Goal: Information Seeking & Learning: Check status

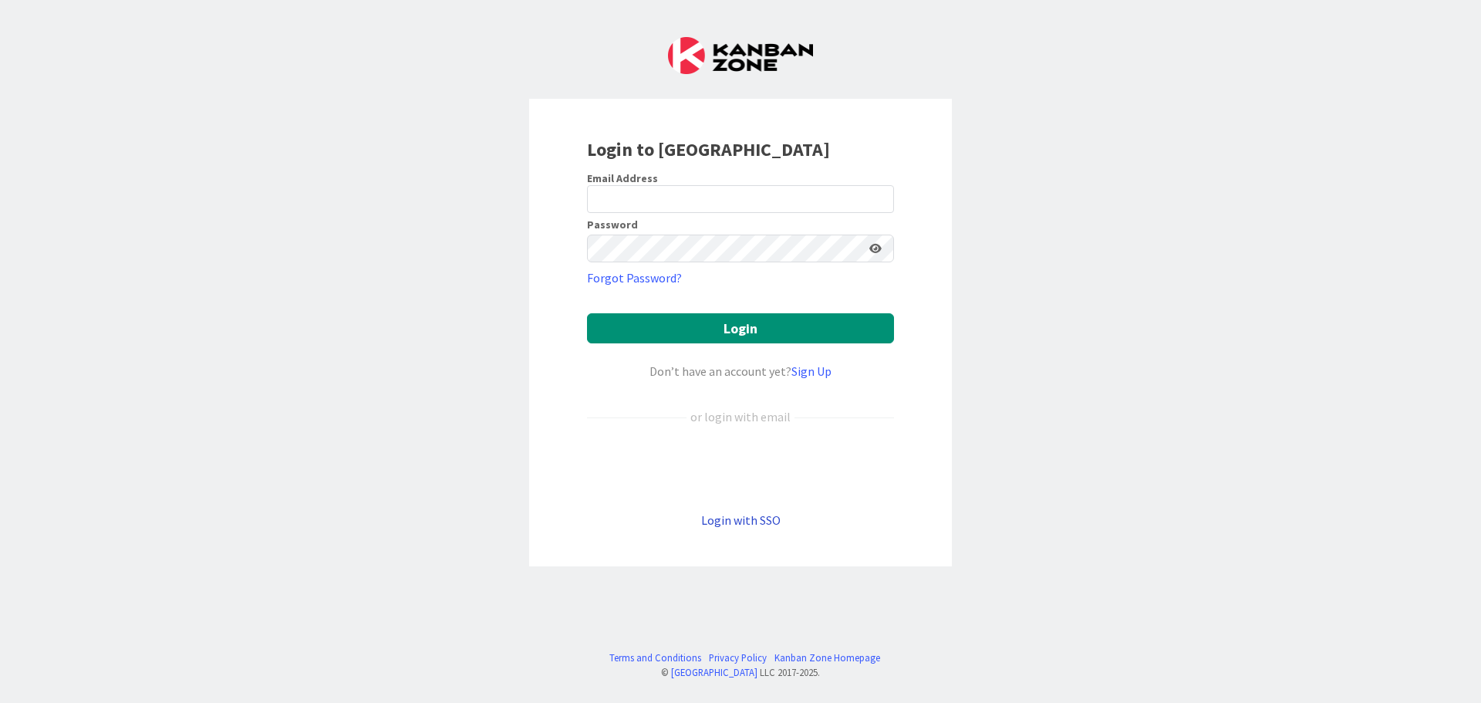
click at [727, 522] on link "Login with SSO" at bounding box center [740, 519] width 79 height 15
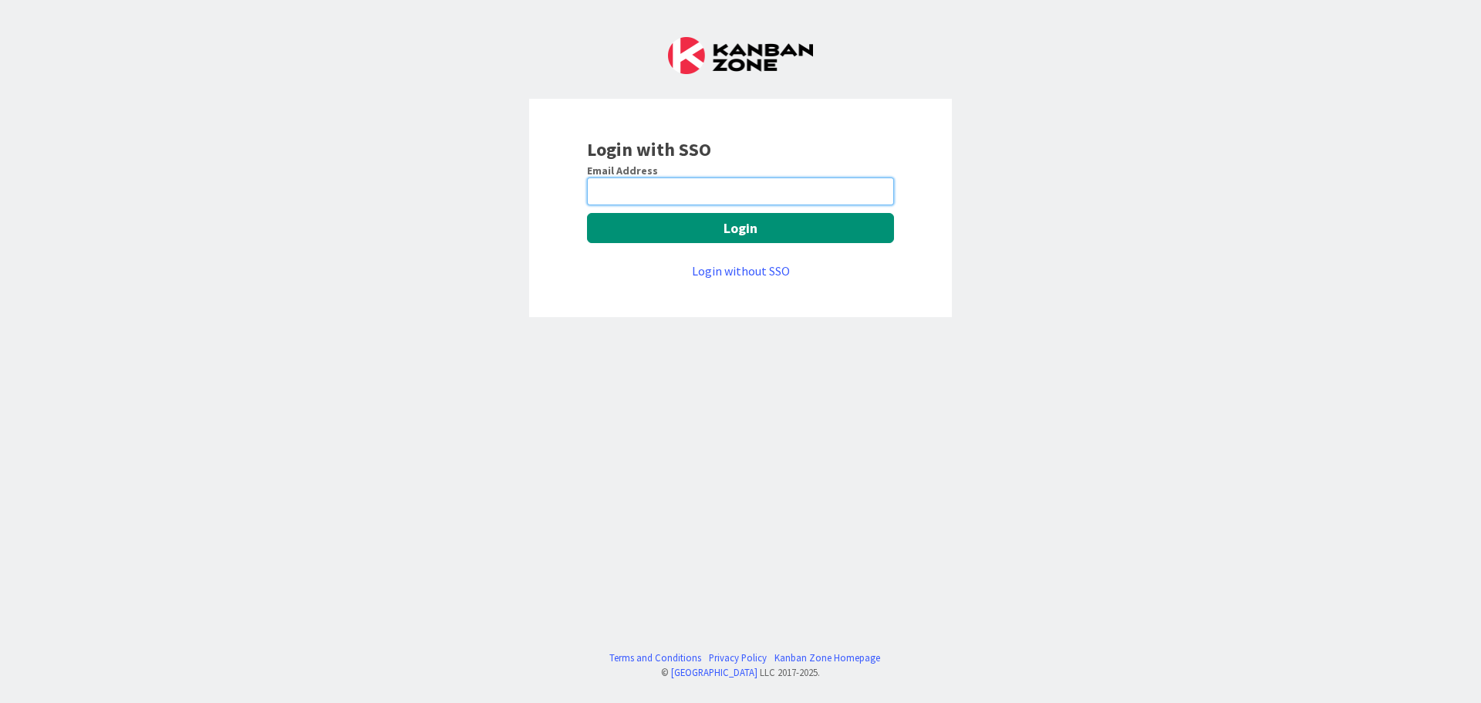
click at [800, 187] on input "email" at bounding box center [740, 191] width 307 height 28
type input "[EMAIL_ADDRESS][DOMAIN_NAME]"
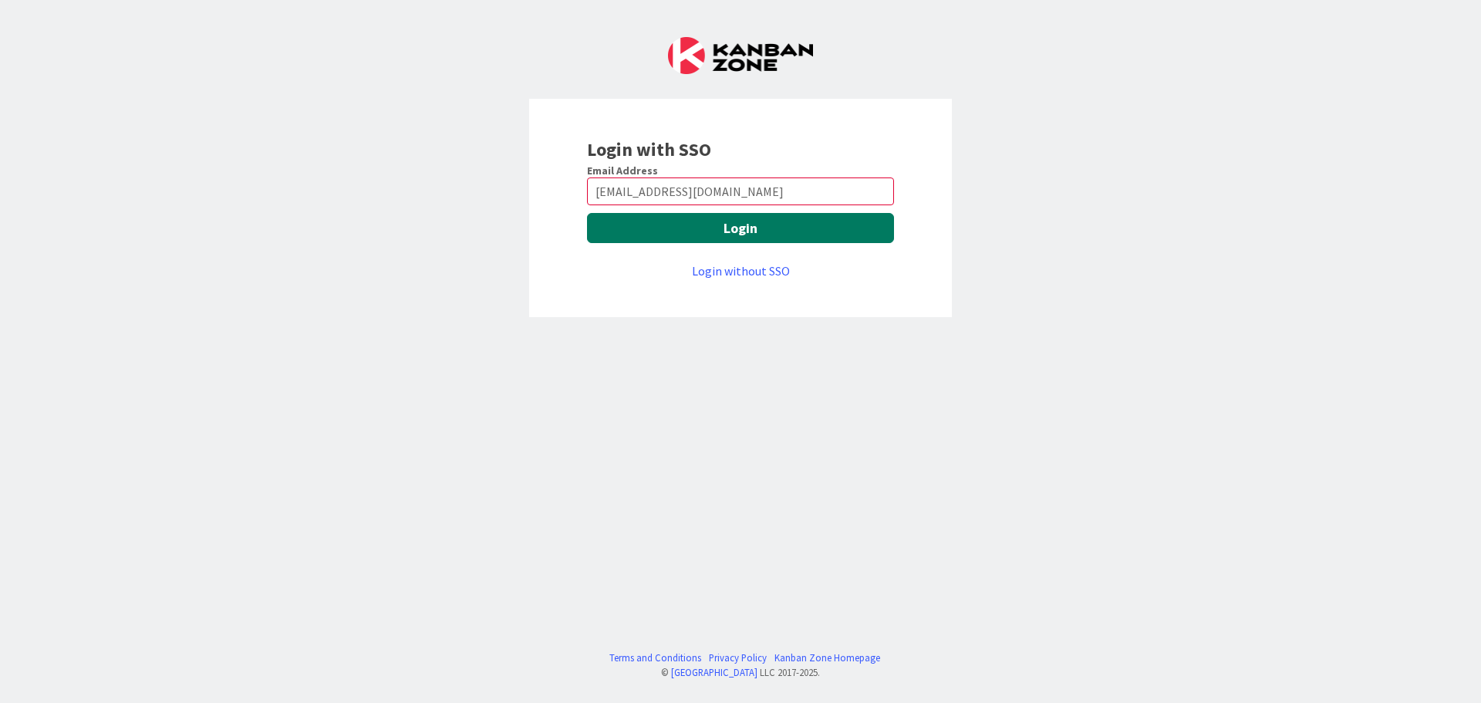
click at [784, 228] on button "Login" at bounding box center [740, 228] width 307 height 30
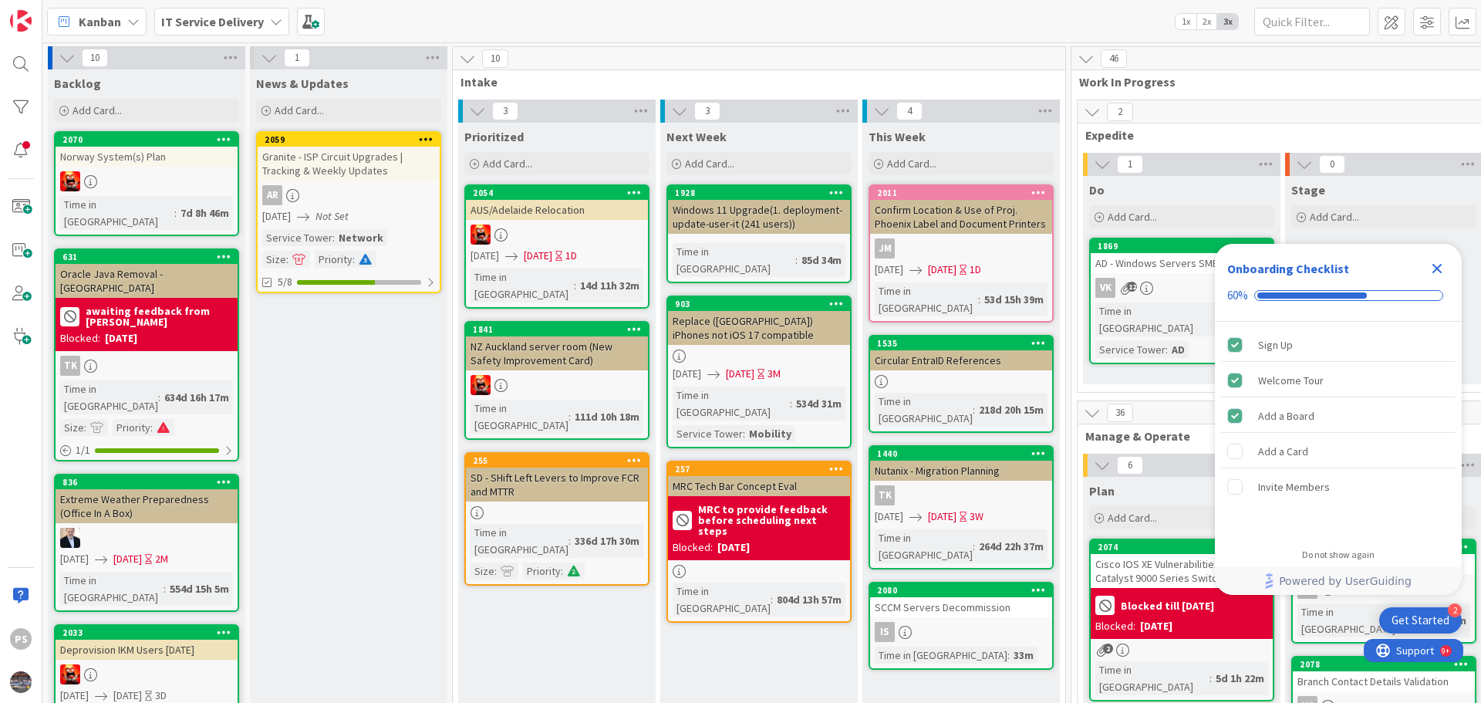
click at [1445, 264] on icon "Close Checklist" at bounding box center [1437, 268] width 19 height 19
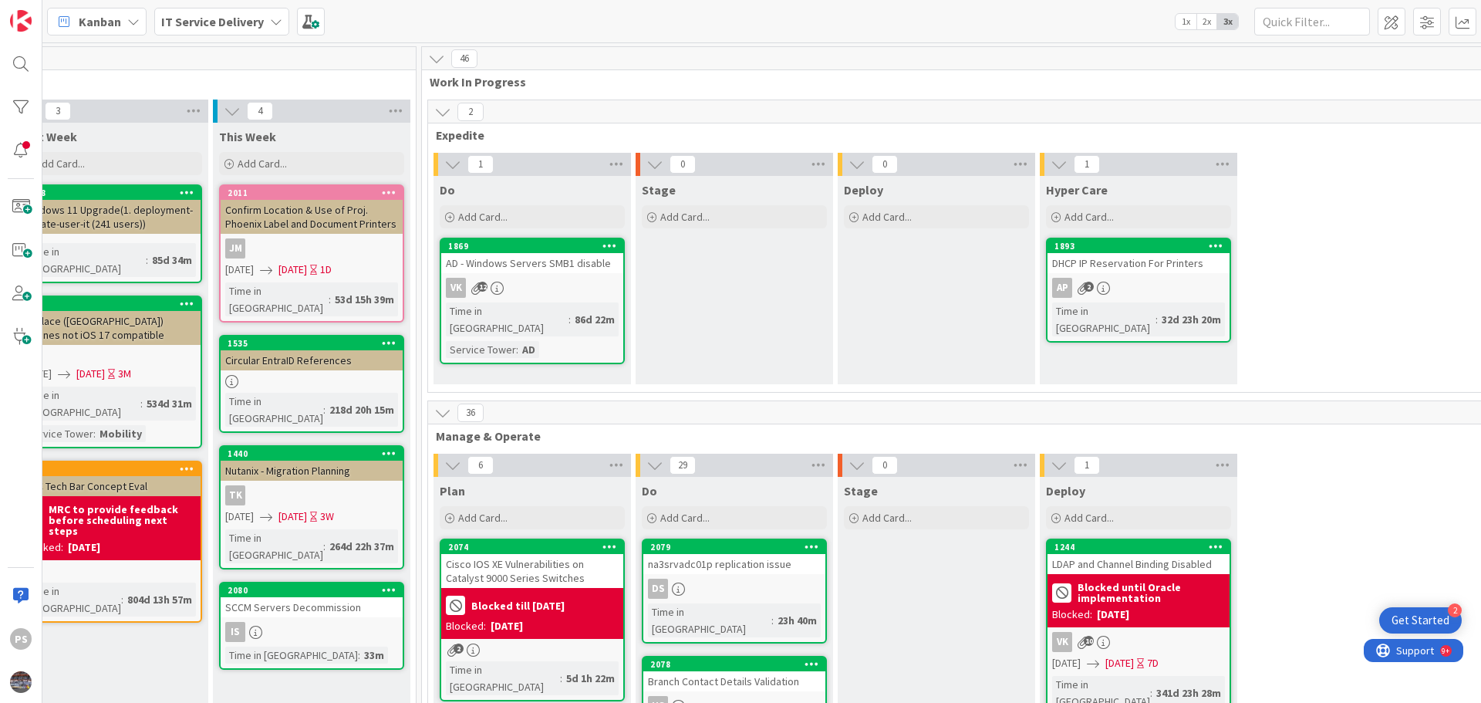
scroll to position [0, 656]
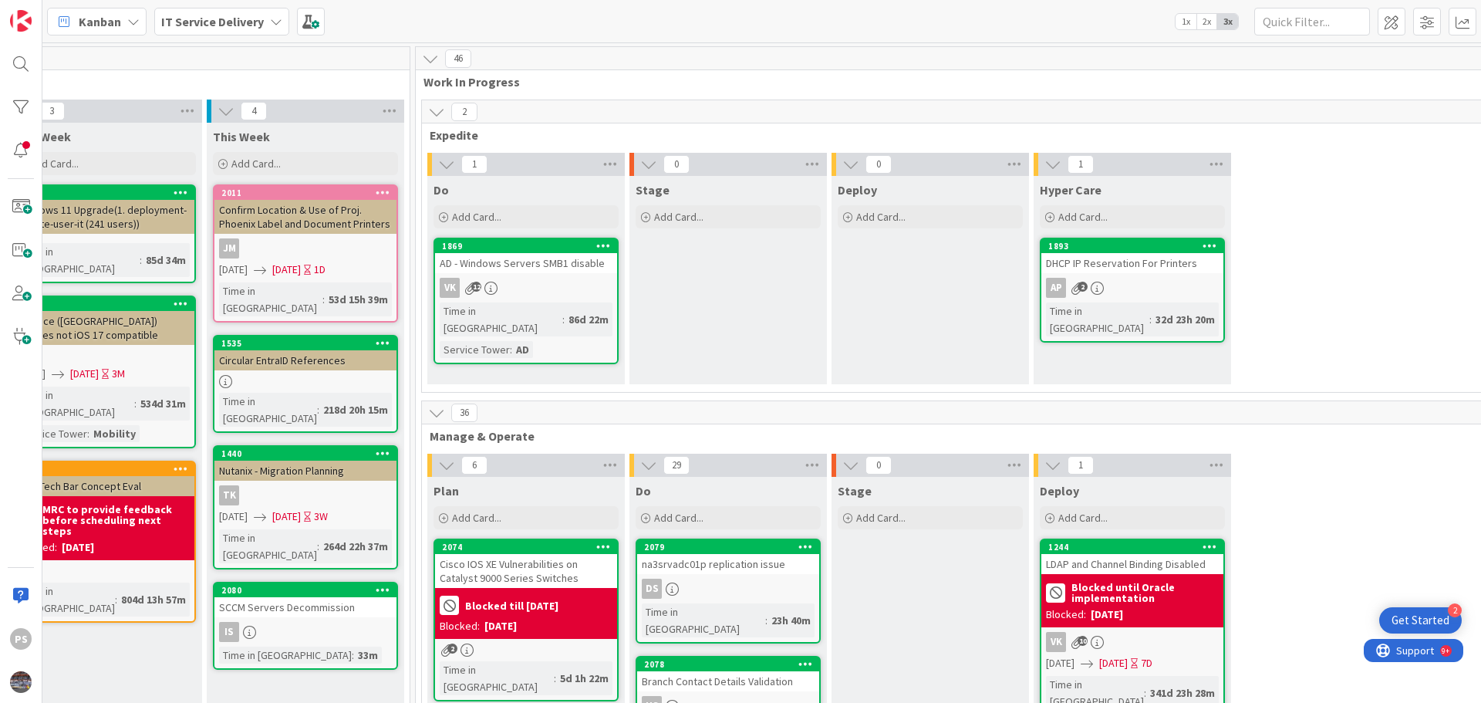
click at [583, 282] on div "VK 12" at bounding box center [526, 288] width 182 height 20
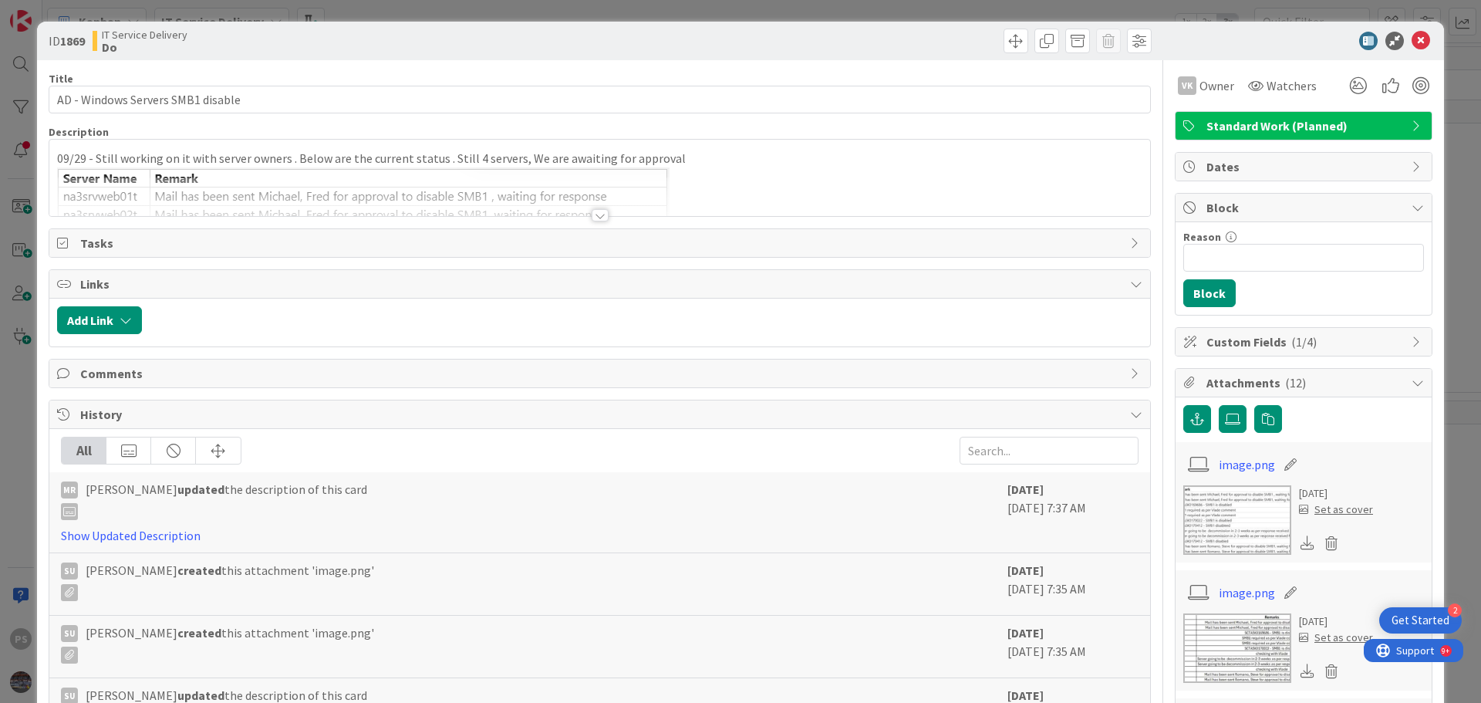
click at [595, 219] on div at bounding box center [600, 215] width 17 height 12
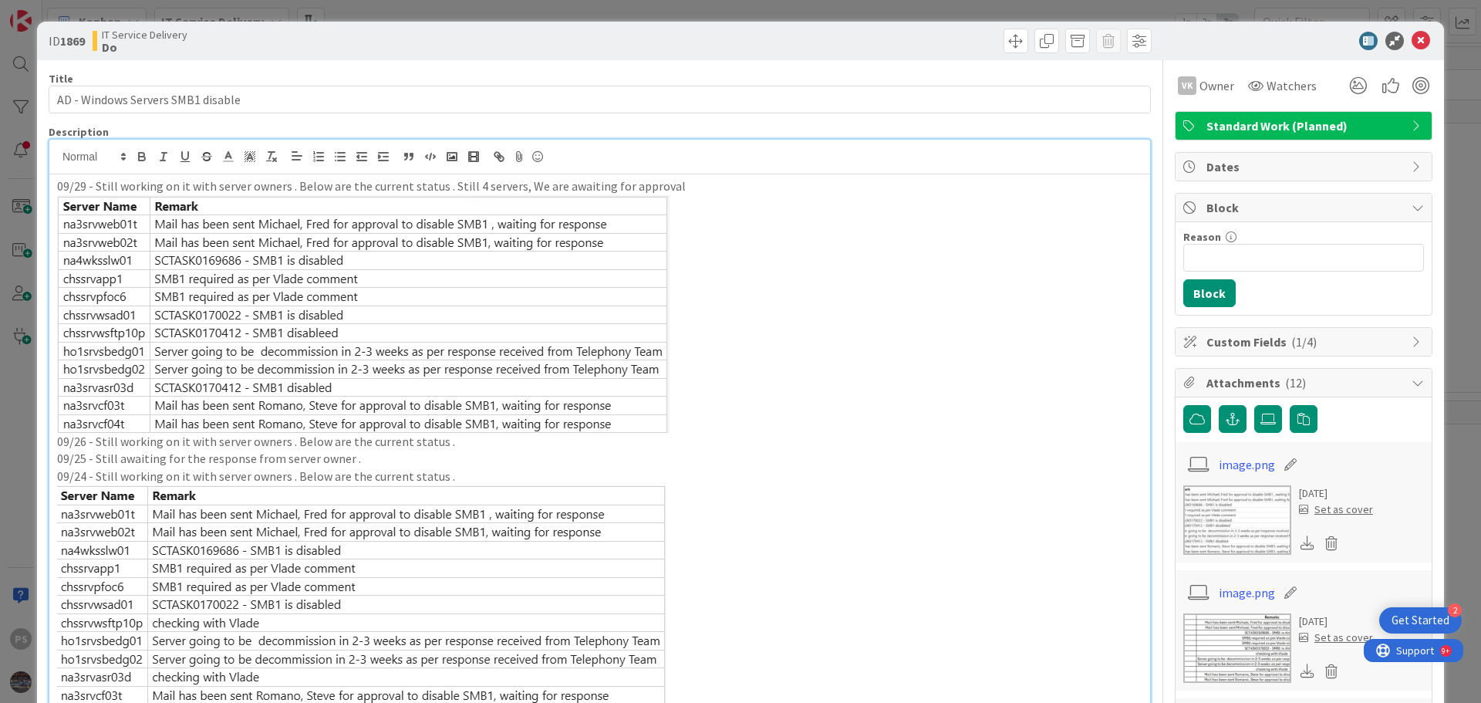
click at [723, 190] on p "09/29 - Still working on it with server owners . Below are the current status .…" at bounding box center [599, 186] width 1085 height 18
click at [1411, 35] on icon at bounding box center [1420, 41] width 19 height 19
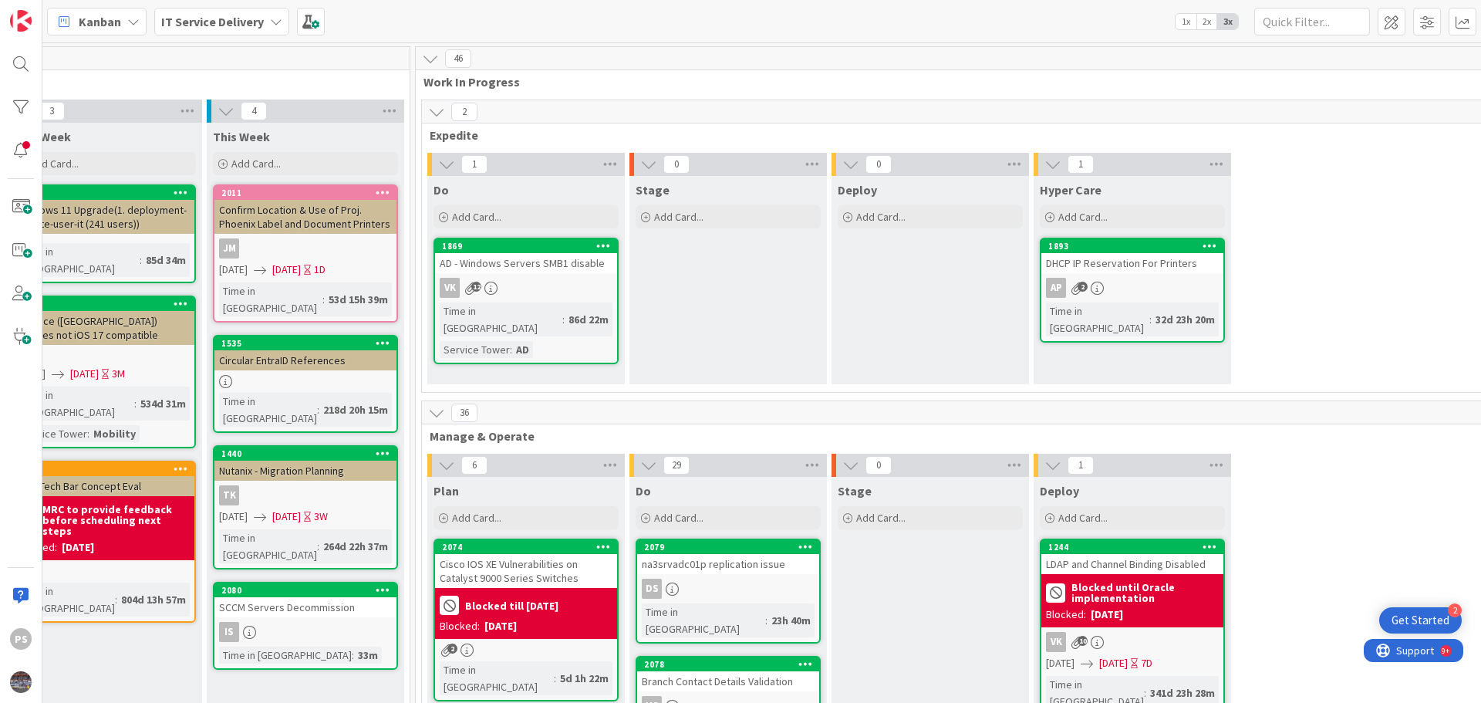
click at [762, 555] on div "na3srvadc01p replication issue" at bounding box center [728, 564] width 182 height 20
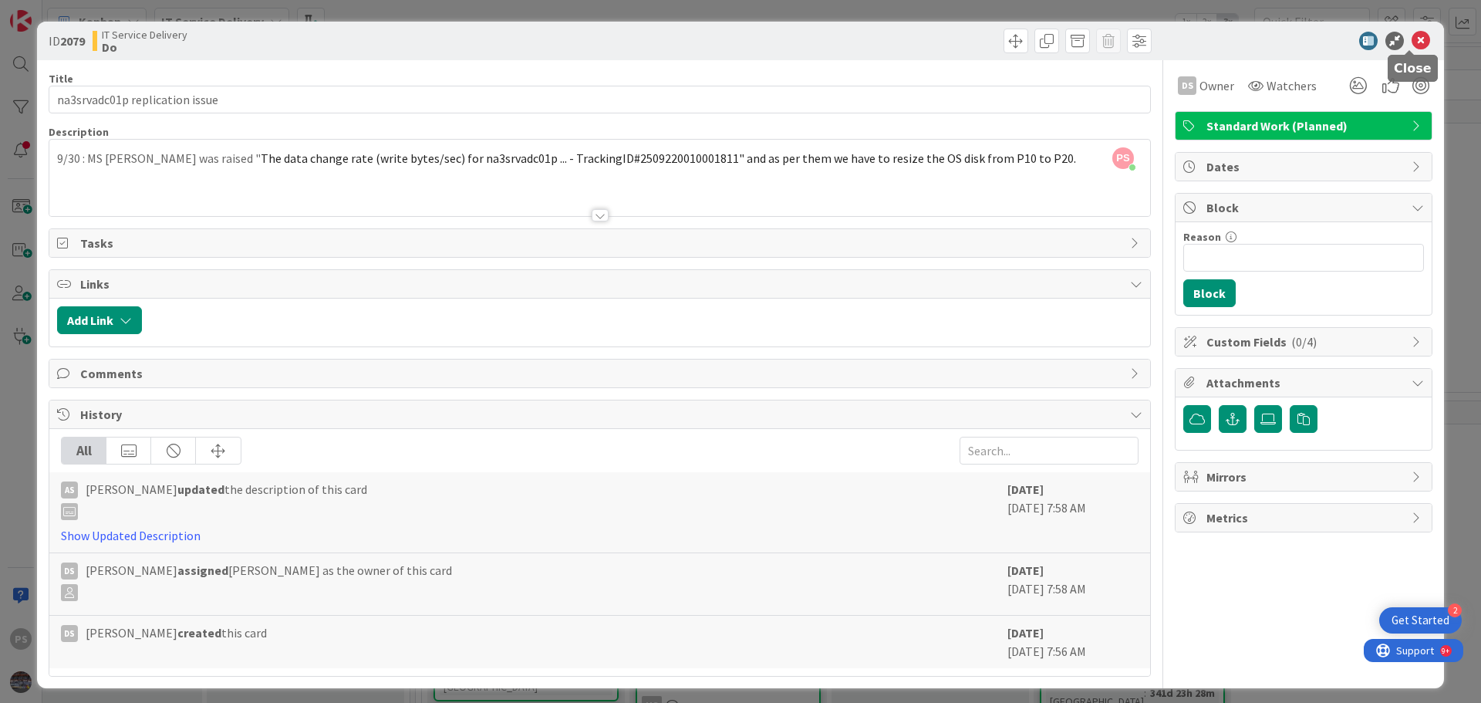
click at [1411, 39] on icon at bounding box center [1420, 41] width 19 height 19
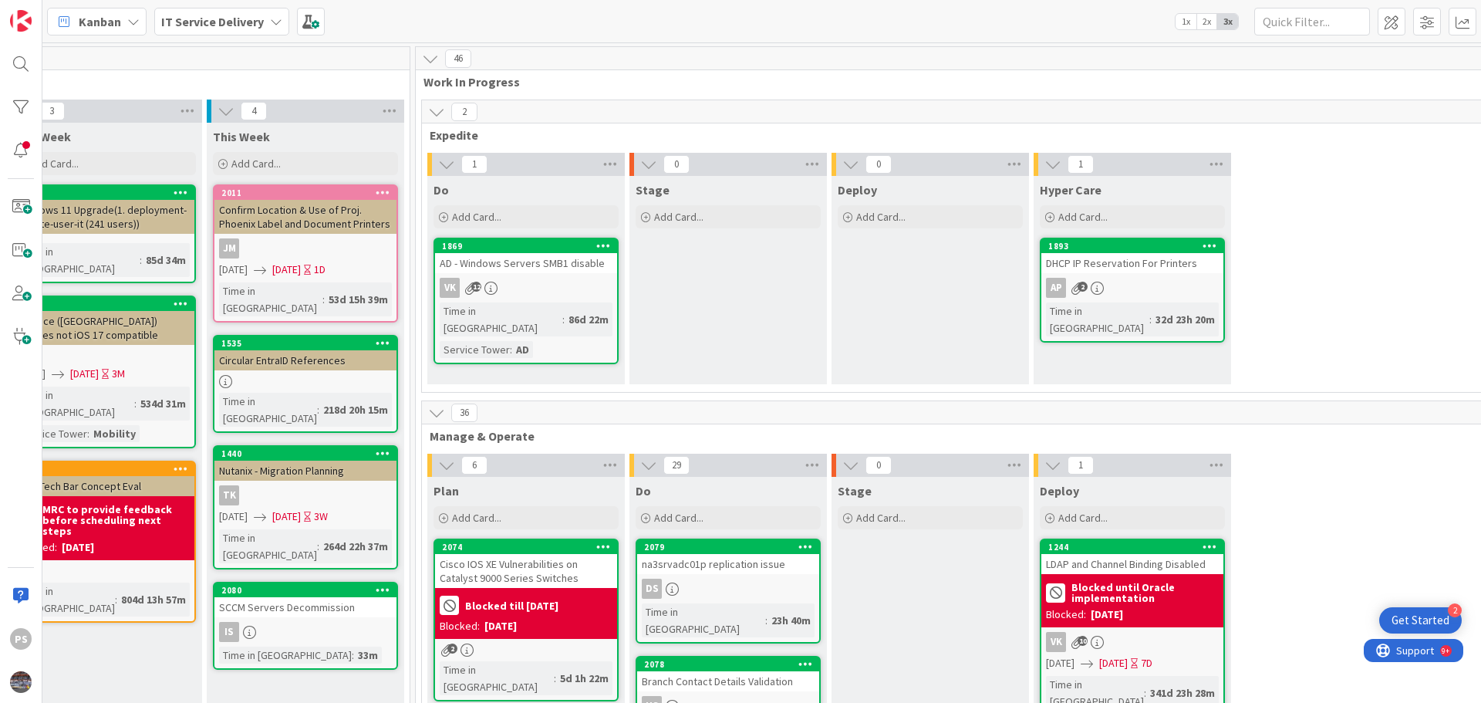
click at [1343, 297] on div "1 Do Add Card... 1869 AD - Windows Servers SMB1 disable VK 12 Time in Column : …" at bounding box center [1031, 272] width 1212 height 239
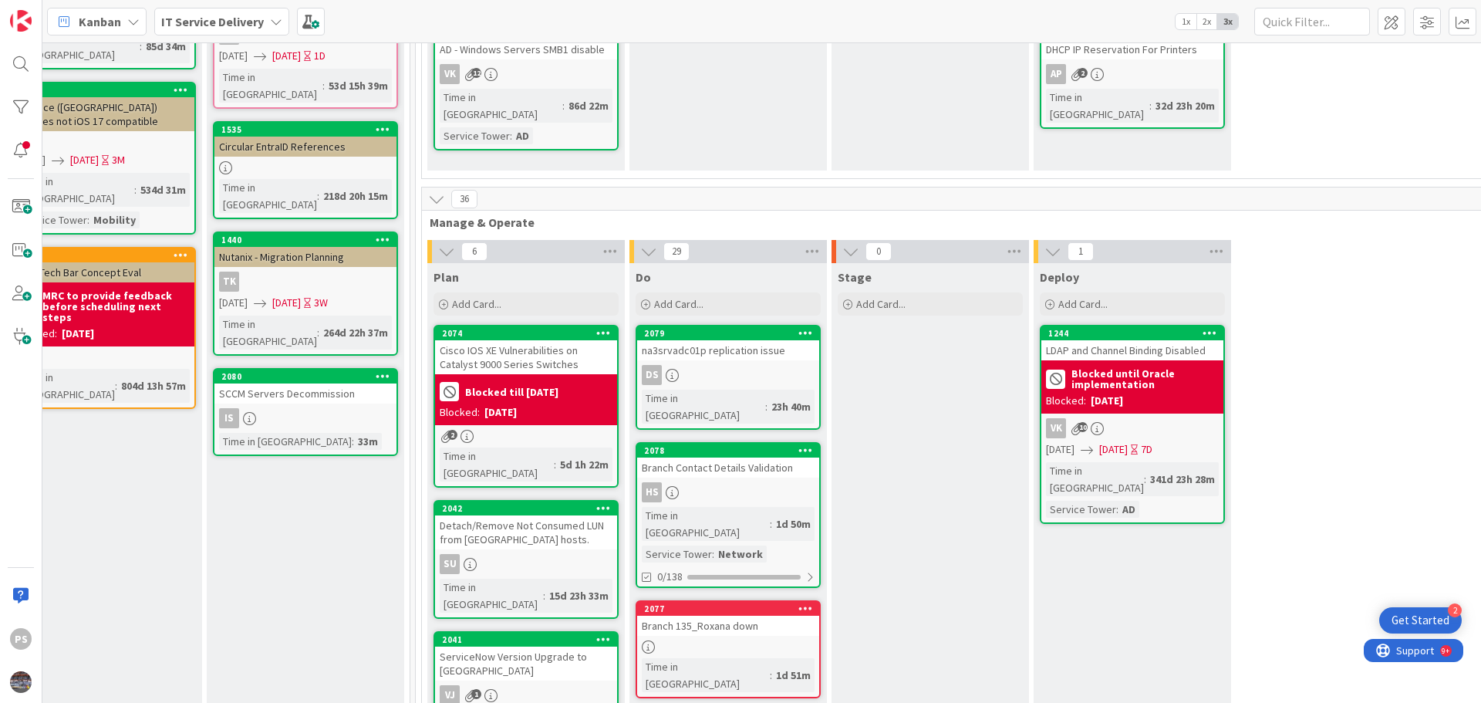
scroll to position [216, 656]
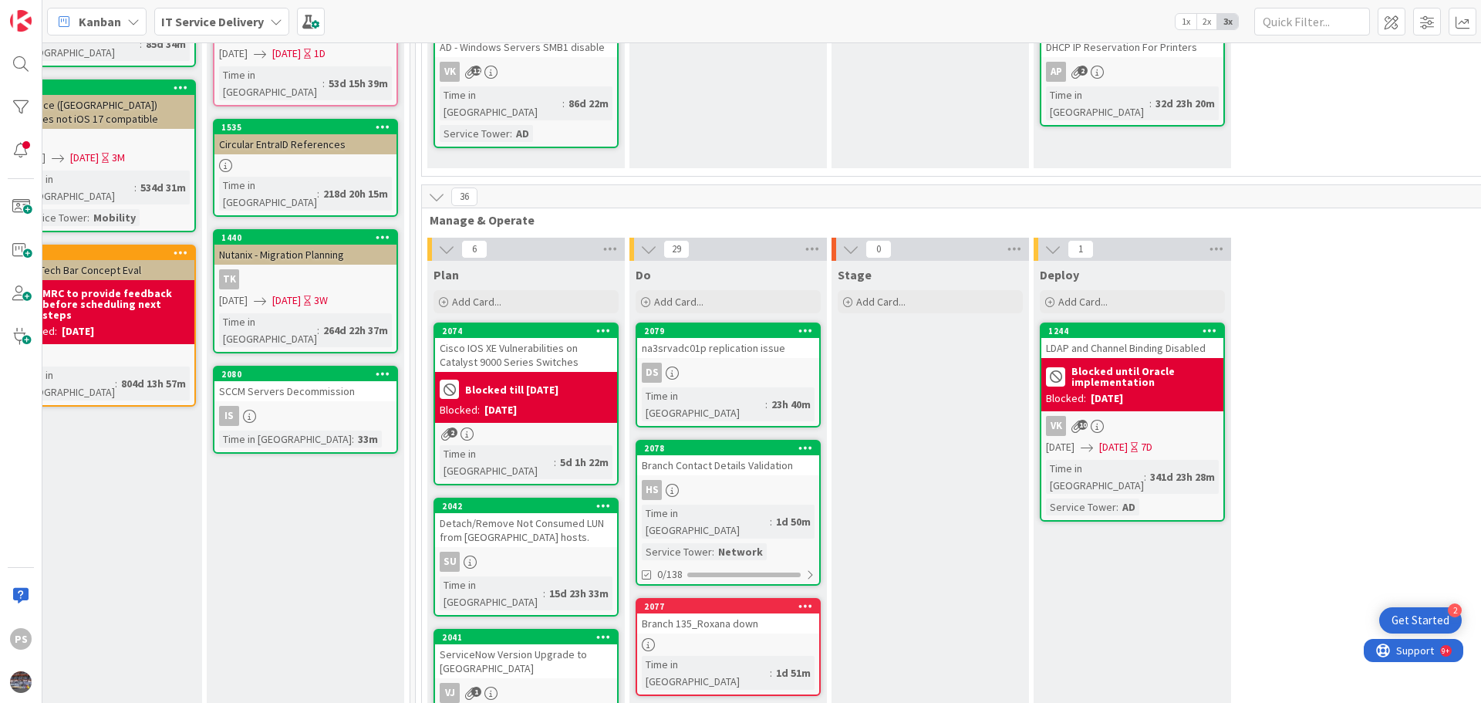
click at [737, 455] on div "Branch Contact Details Validation" at bounding box center [728, 465] width 182 height 20
click at [551, 513] on div "Detach/Remove Not Consumed LUN from ESXi hosts." at bounding box center [526, 530] width 182 height 34
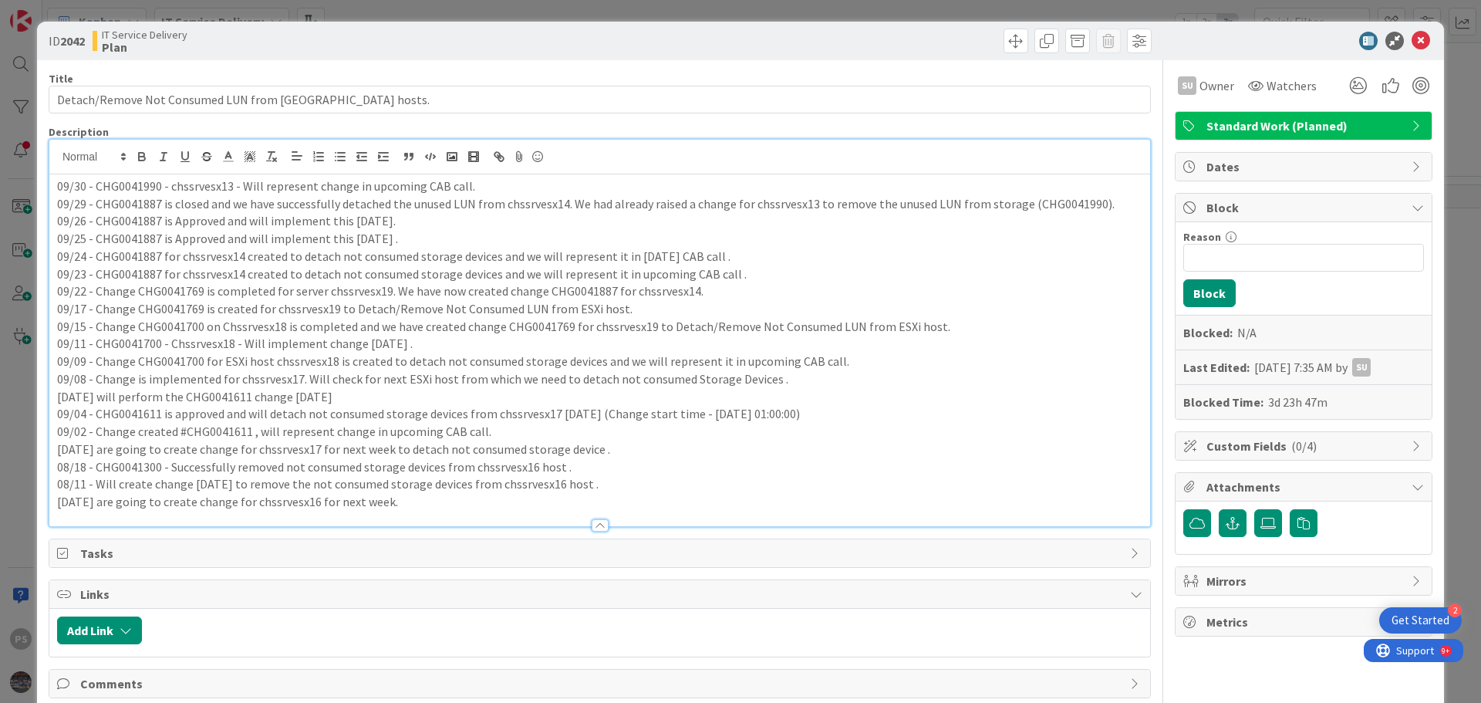
click at [560, 169] on div "09/30 - CHG0041990 - chssrvesx13 - Will represent change in upcoming CAB call. …" at bounding box center [599, 333] width 1101 height 386
click at [485, 184] on p "09/30 - CHG0041990 - chssrvesx13 - Will represent change in upcoming CAB call." at bounding box center [599, 186] width 1085 height 18
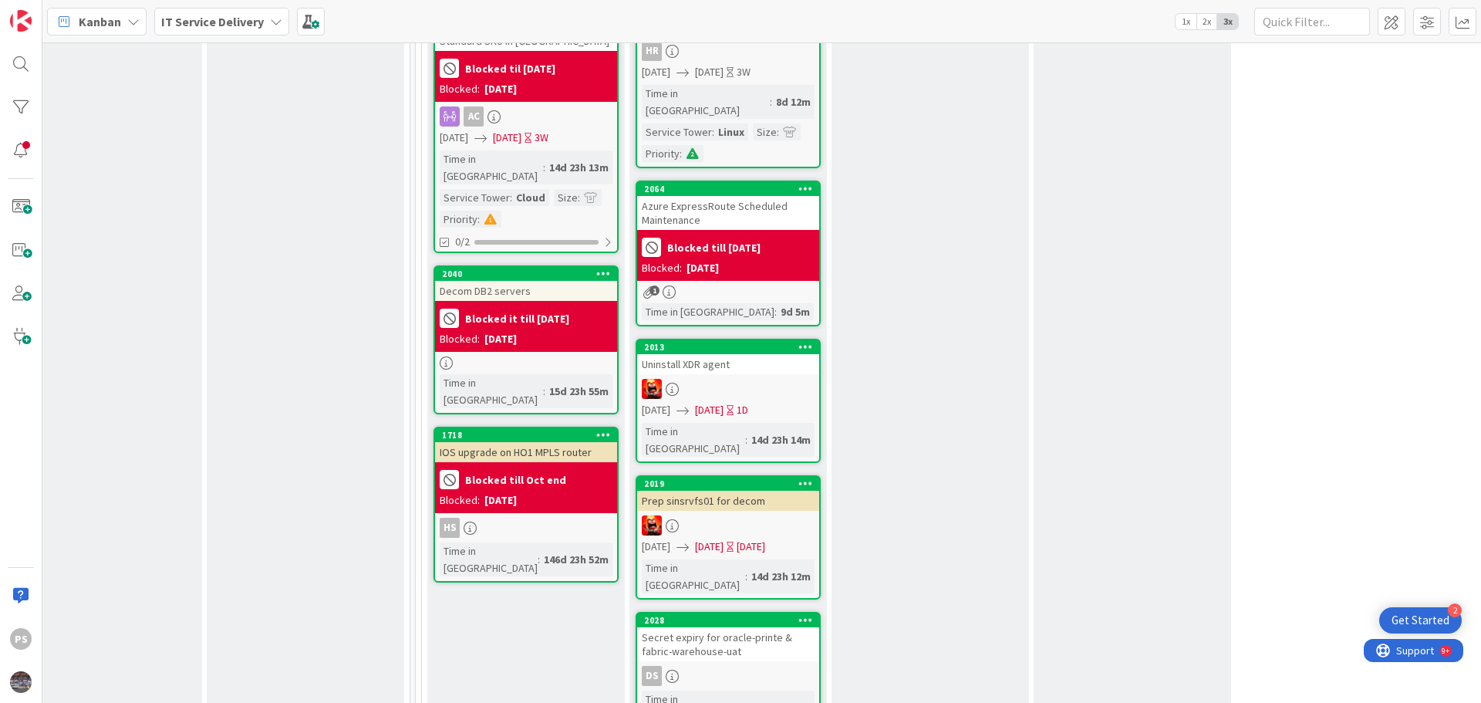
scroll to position [990, 656]
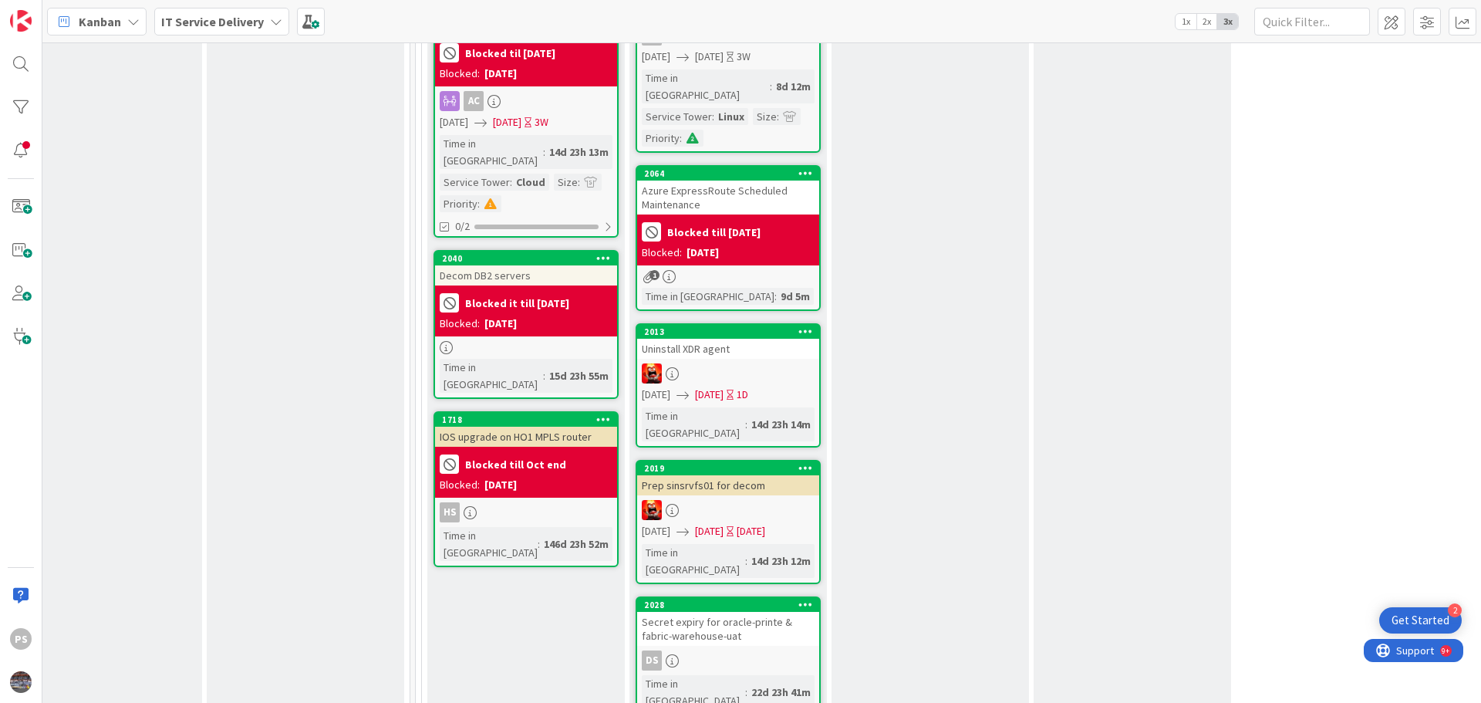
click at [703, 323] on div "2013 Uninstall XDR agent 09/18/2025 09/19/2025 1D Time in Column : 14d 23h 14m" at bounding box center [728, 385] width 185 height 124
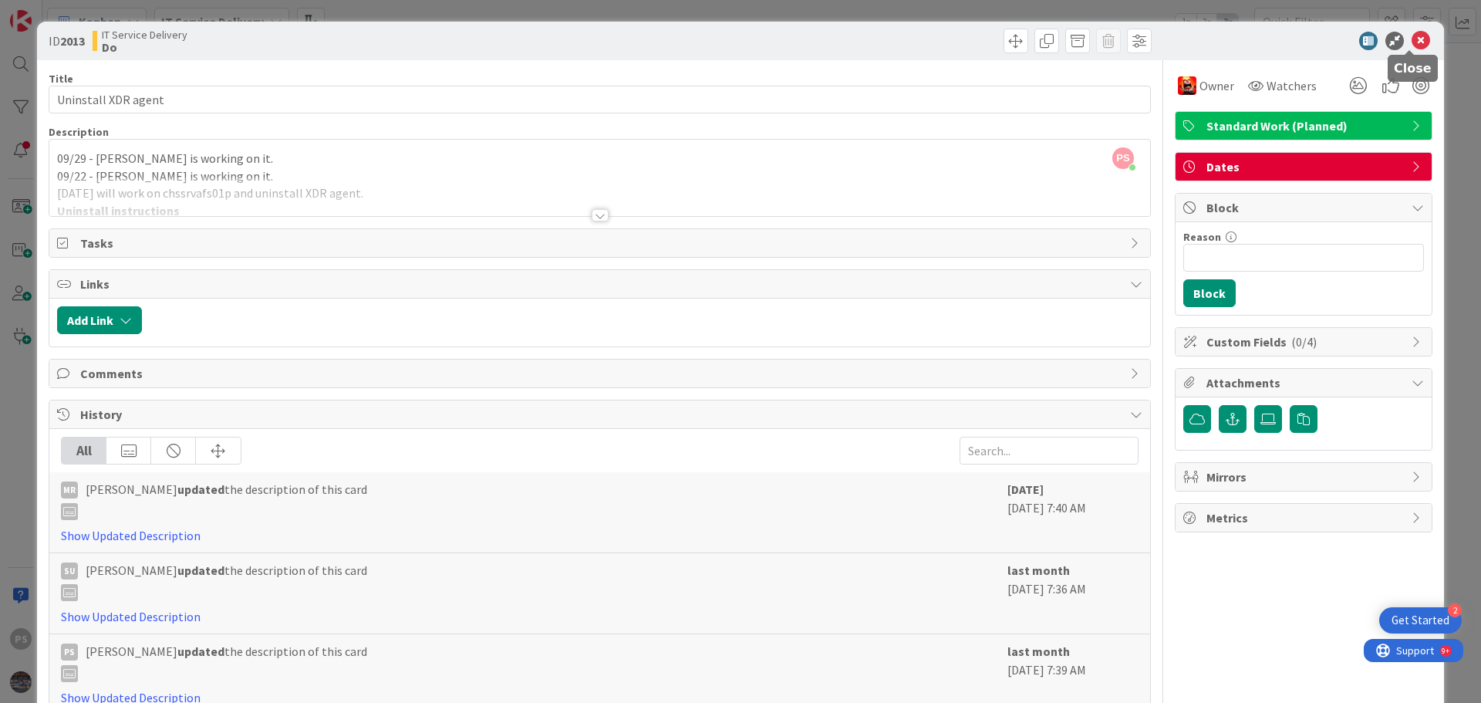
click at [1411, 32] on icon at bounding box center [1420, 41] width 19 height 19
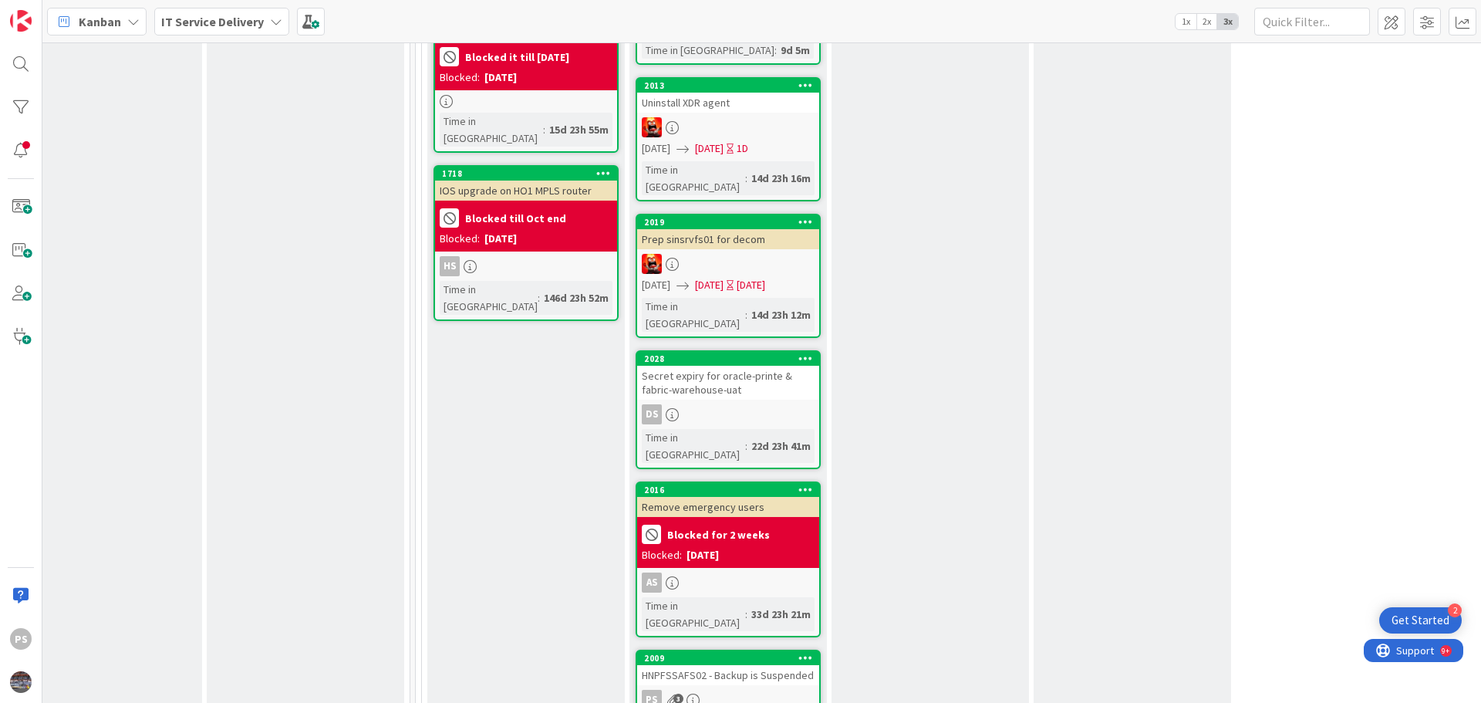
scroll to position [1267, 656]
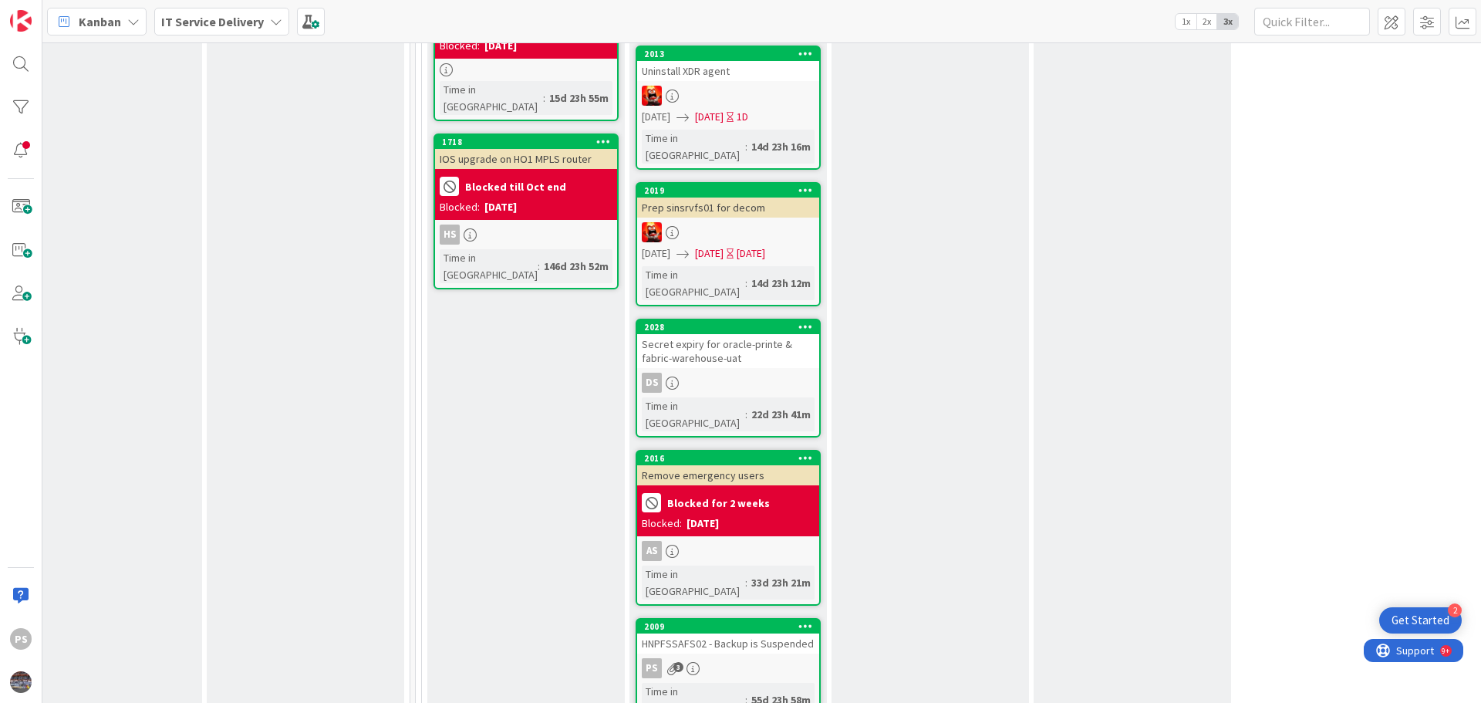
click at [755, 658] on div "PS 3" at bounding box center [728, 668] width 182 height 20
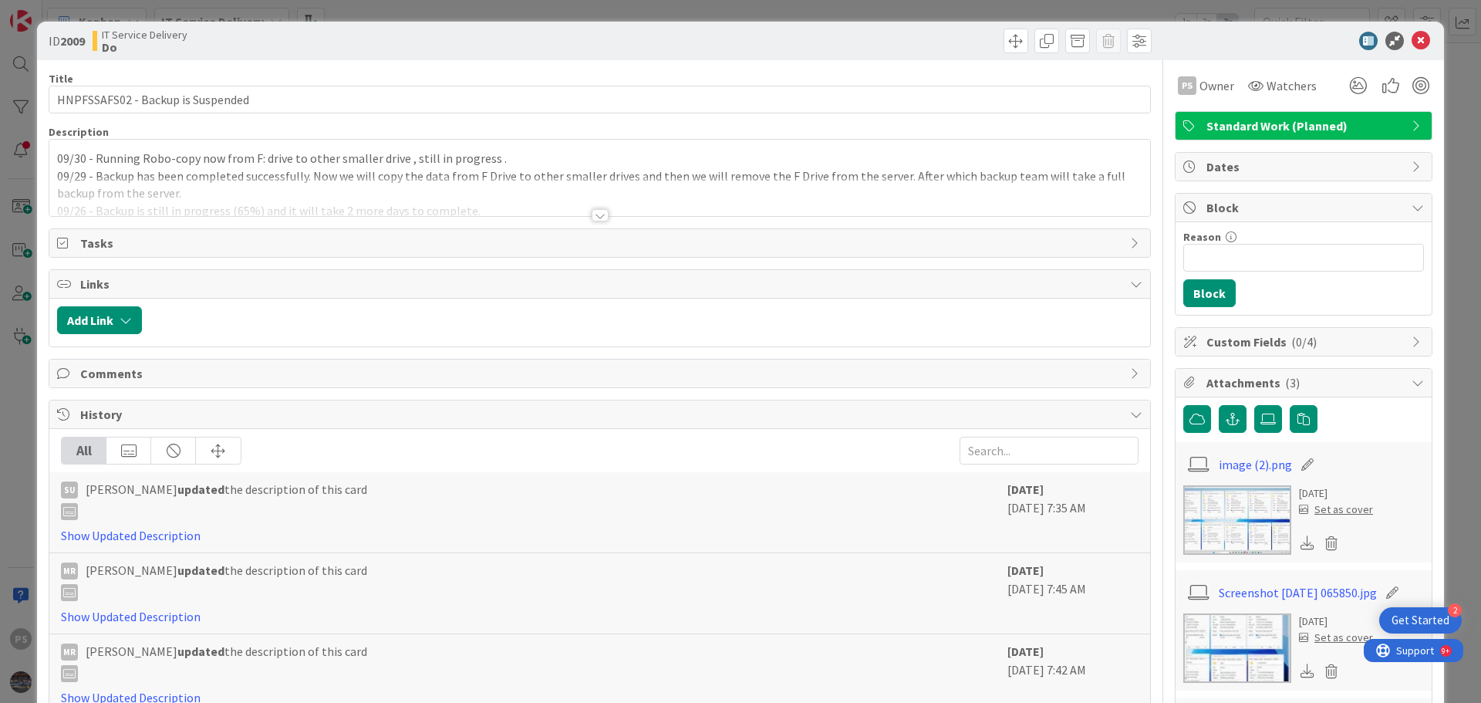
click at [1256, 211] on span "Block" at bounding box center [1304, 207] width 197 height 19
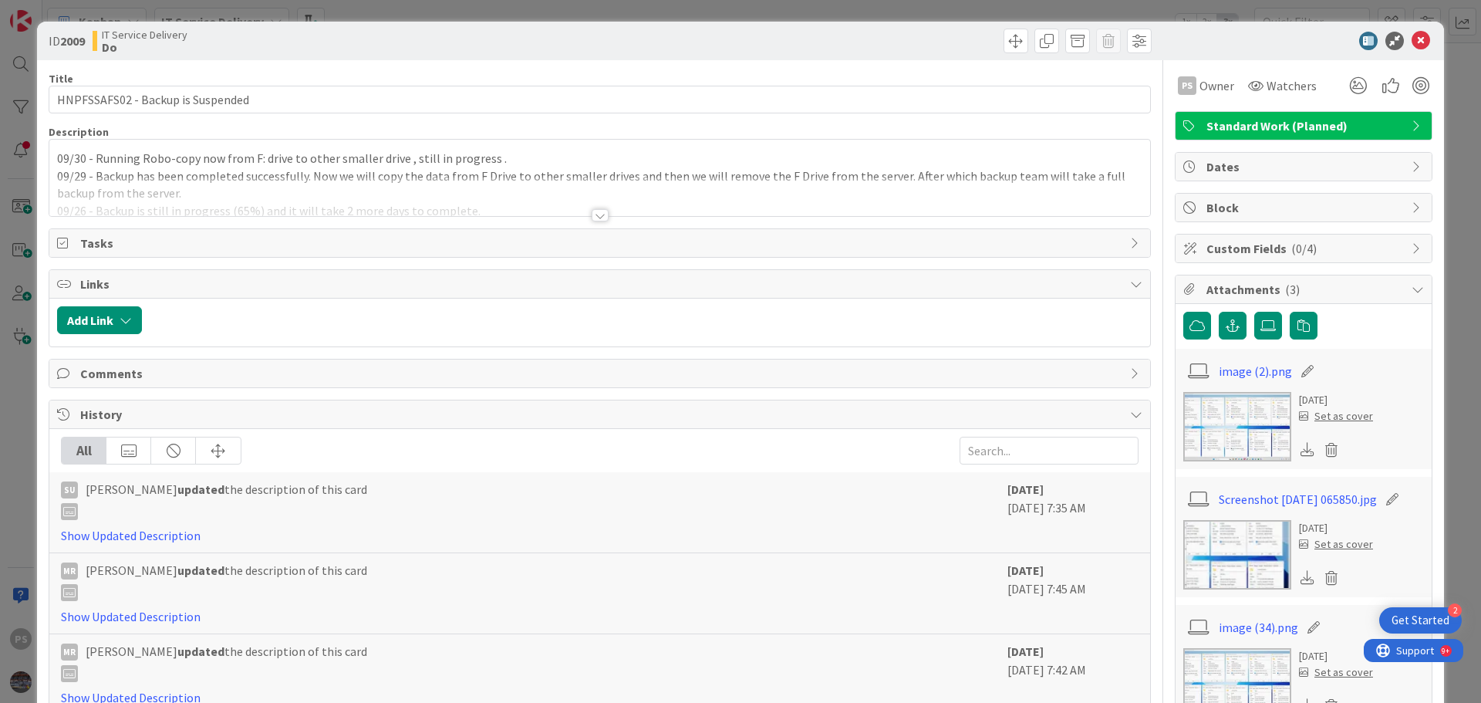
click at [1258, 213] on span "Block" at bounding box center [1304, 207] width 197 height 19
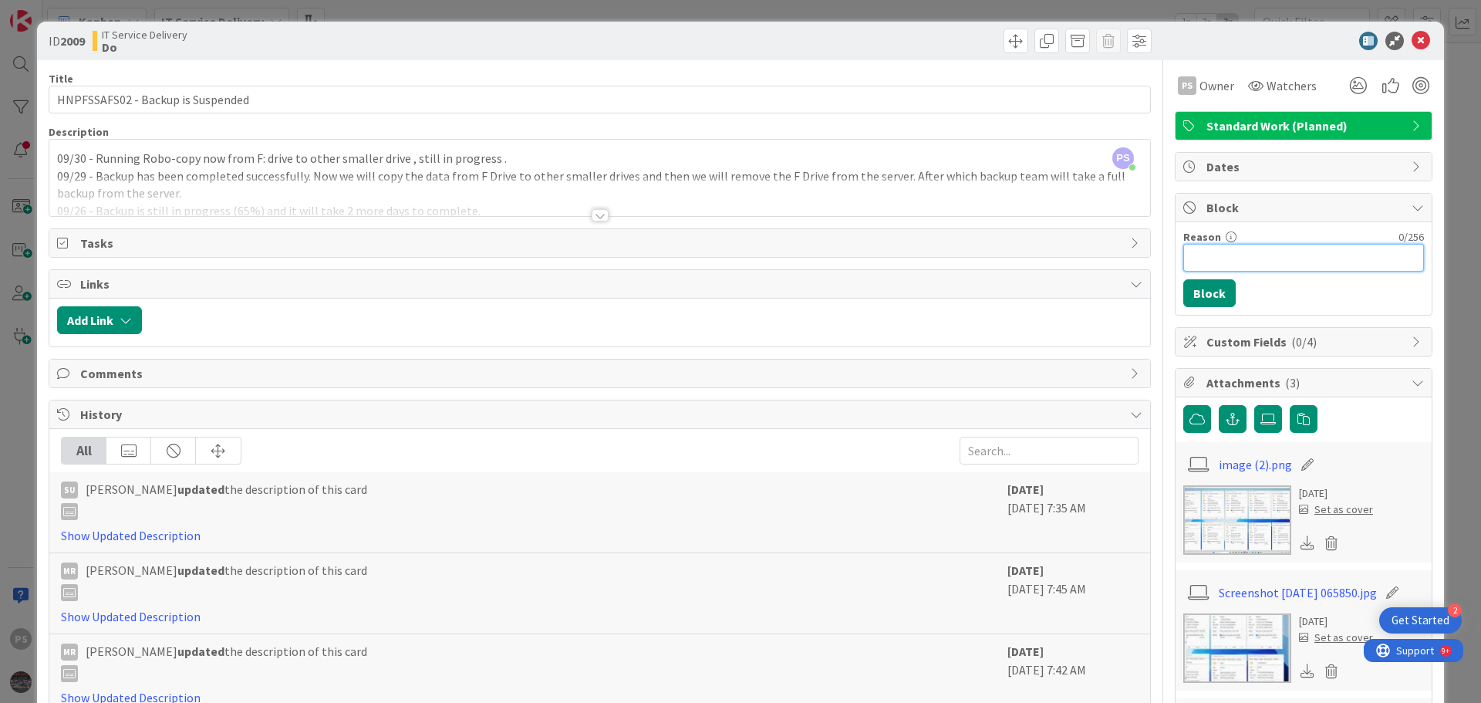
click at [1246, 252] on input "Reason" at bounding box center [1303, 258] width 241 height 28
click at [1291, 257] on input "Blocked till" at bounding box center [1303, 258] width 241 height 28
type input "Blocked till 3rd of Oct."
click at [1209, 290] on button "Block" at bounding box center [1209, 293] width 52 height 28
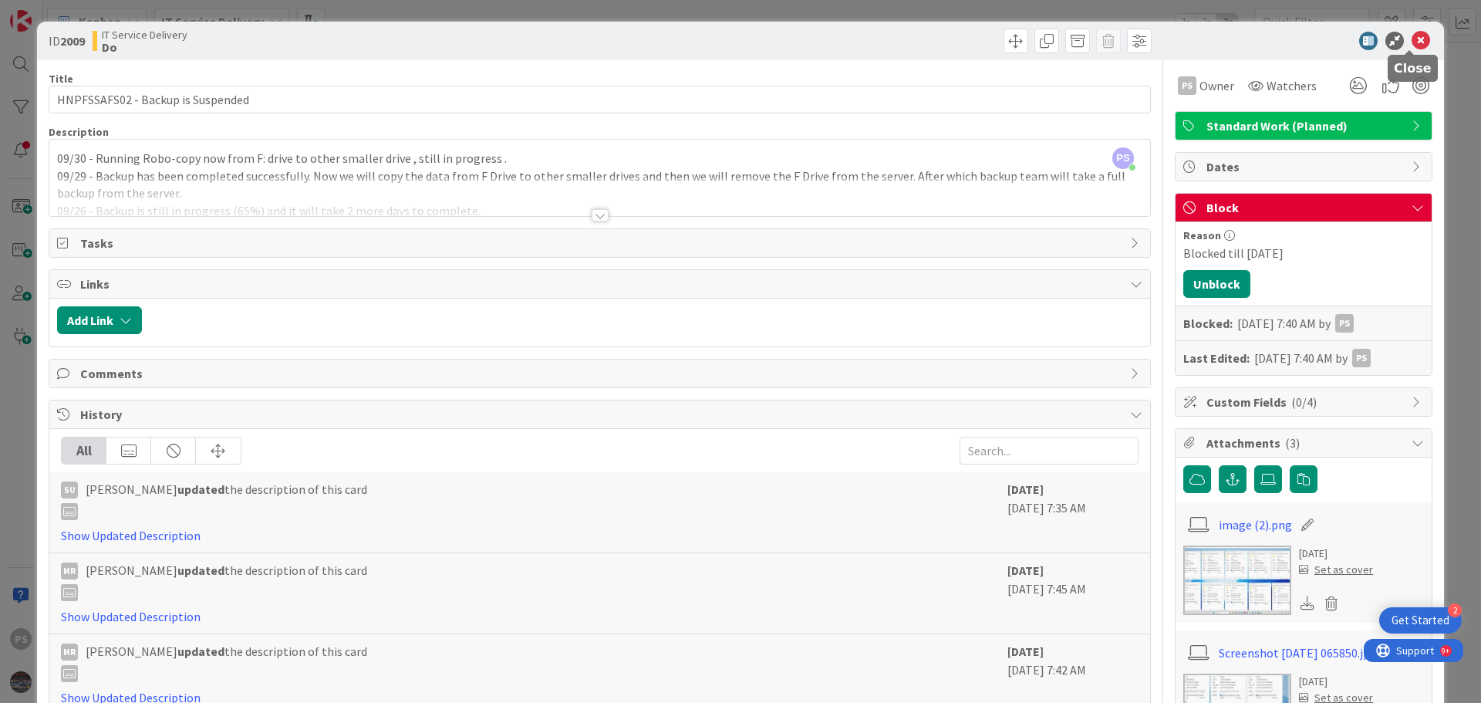
click at [1411, 39] on icon at bounding box center [1420, 41] width 19 height 19
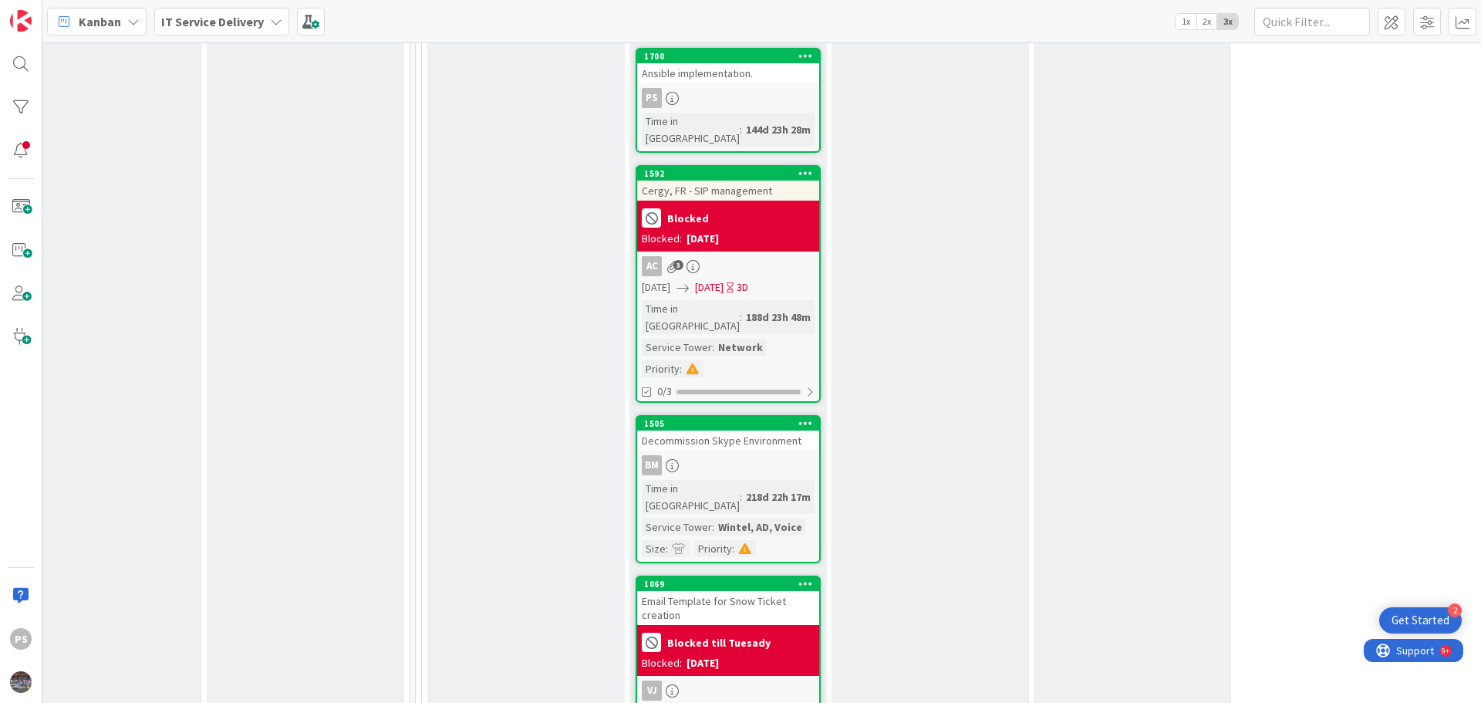
scroll to position [4476, 656]
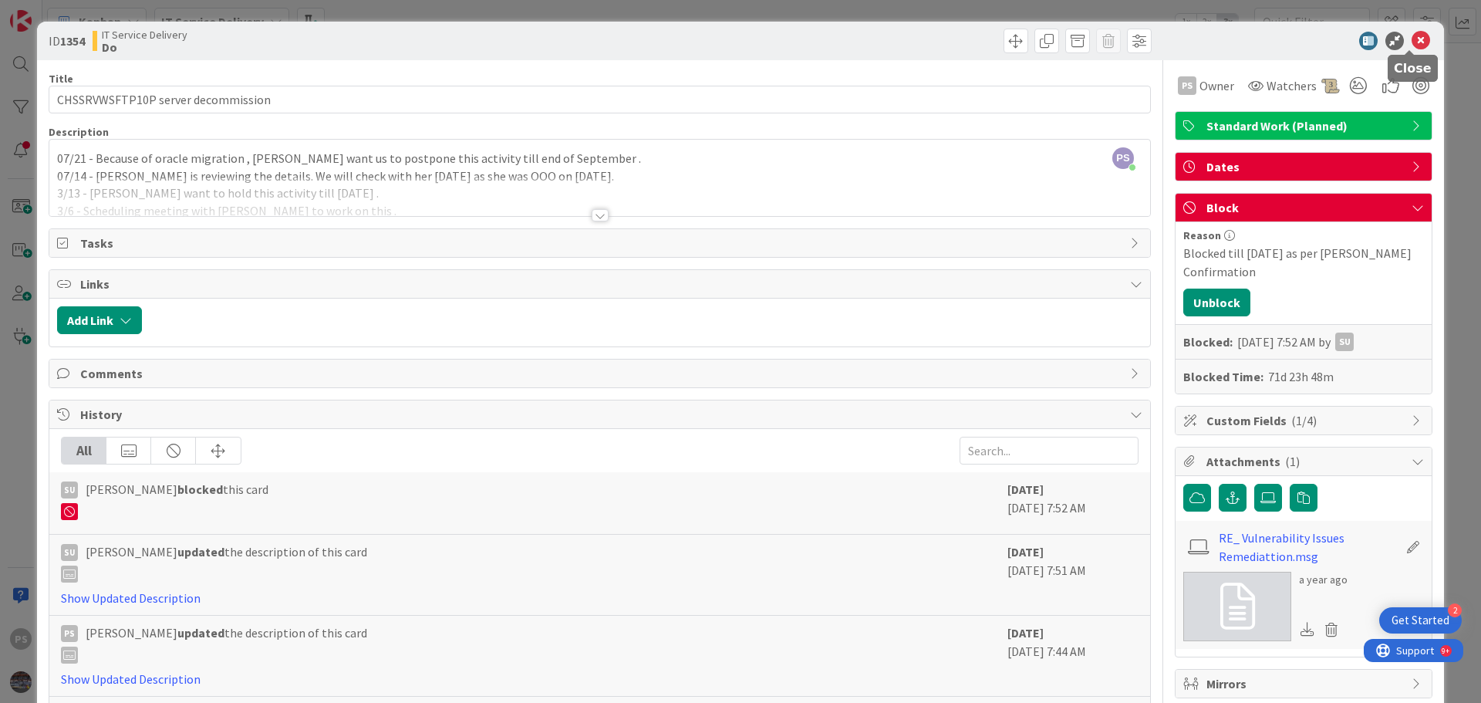
click at [1411, 39] on icon at bounding box center [1420, 41] width 19 height 19
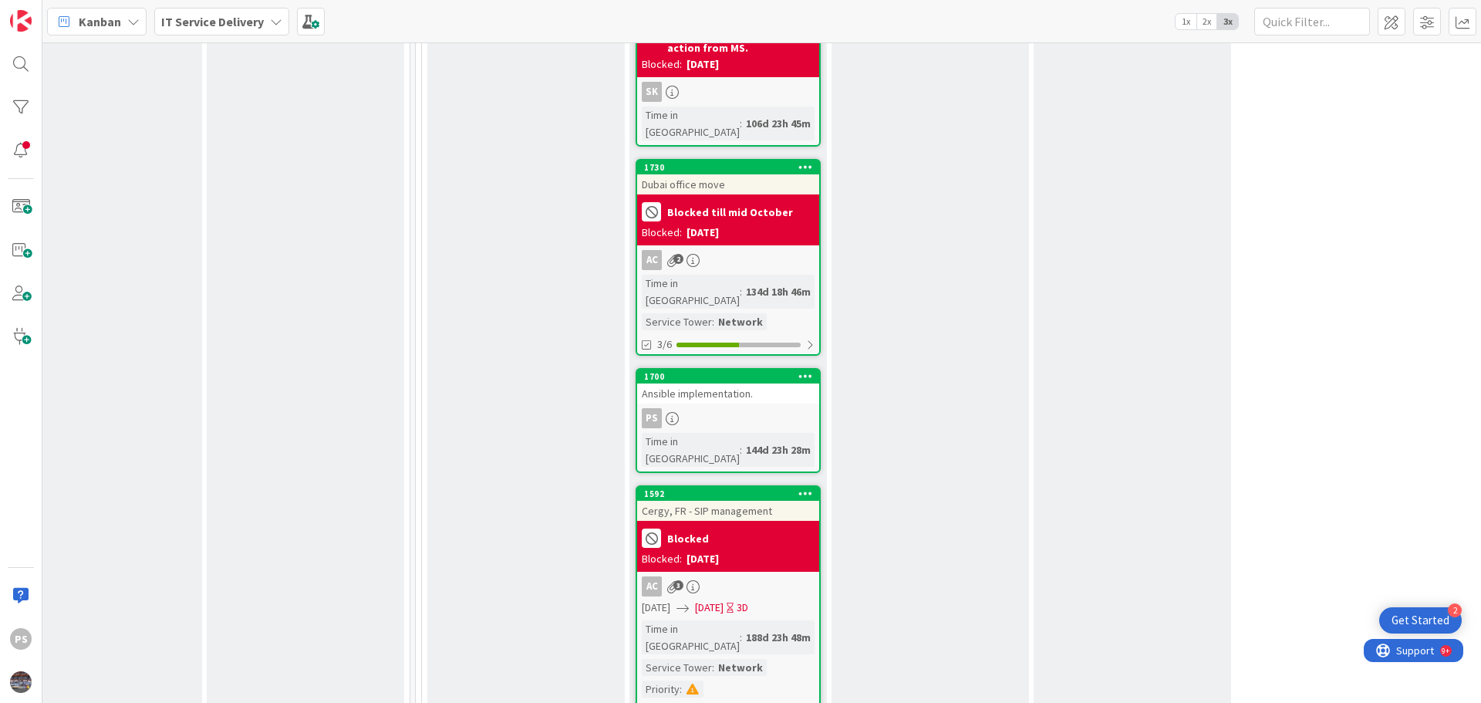
scroll to position [3552, 656]
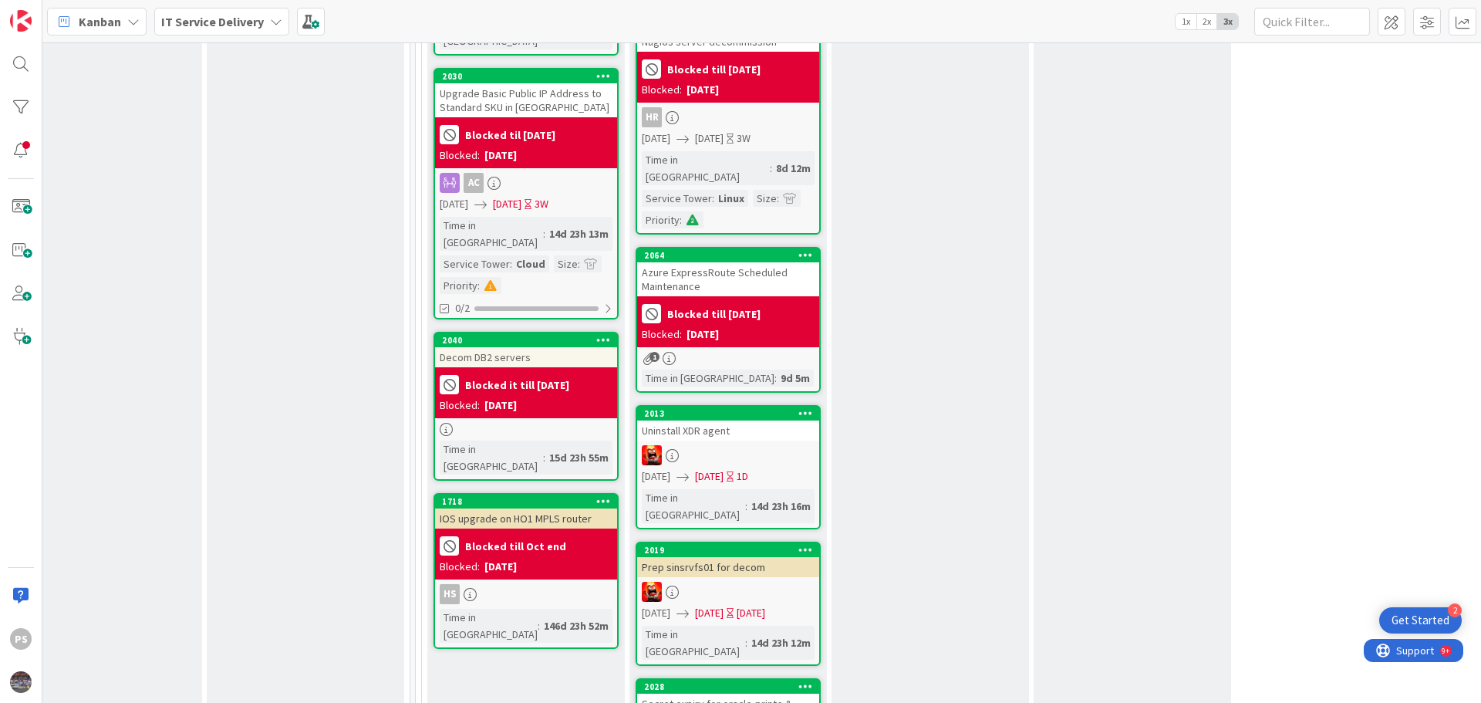
scroll to position [341, 656]
